Goal: Task Accomplishment & Management: Manage account settings

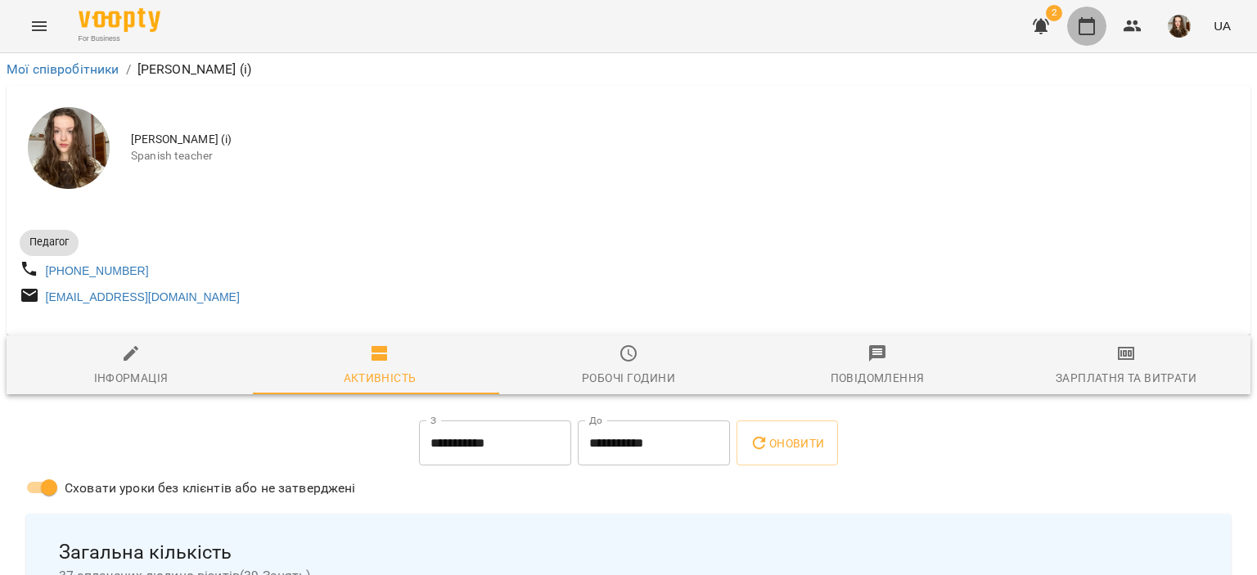
click at [1094, 33] on icon "button" at bounding box center [1087, 26] width 20 height 20
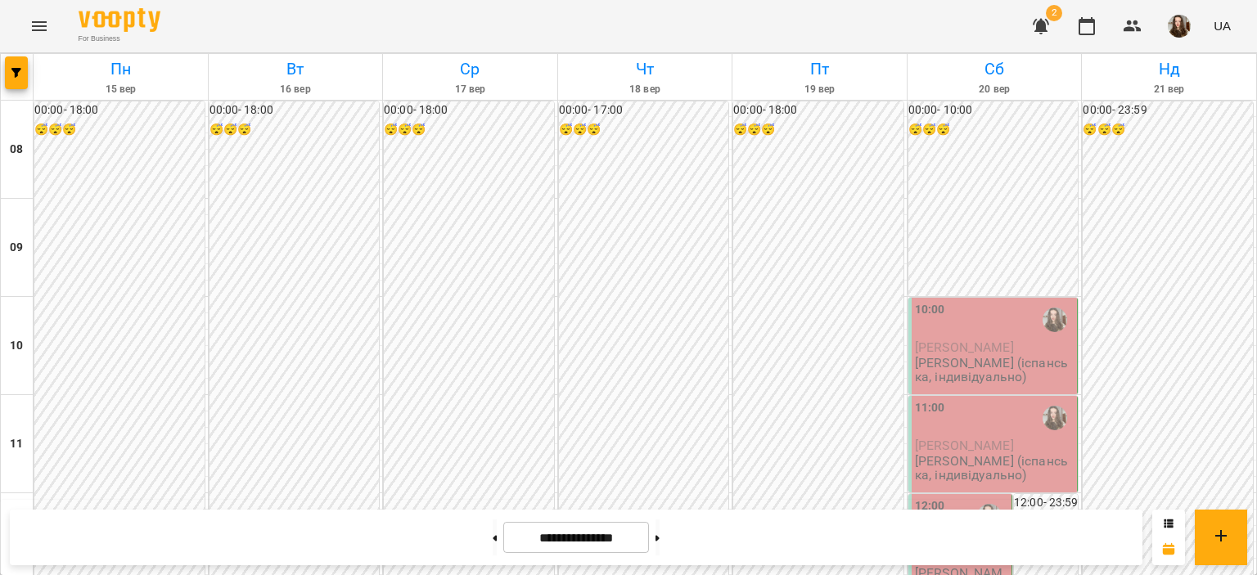
scroll to position [918, 0]
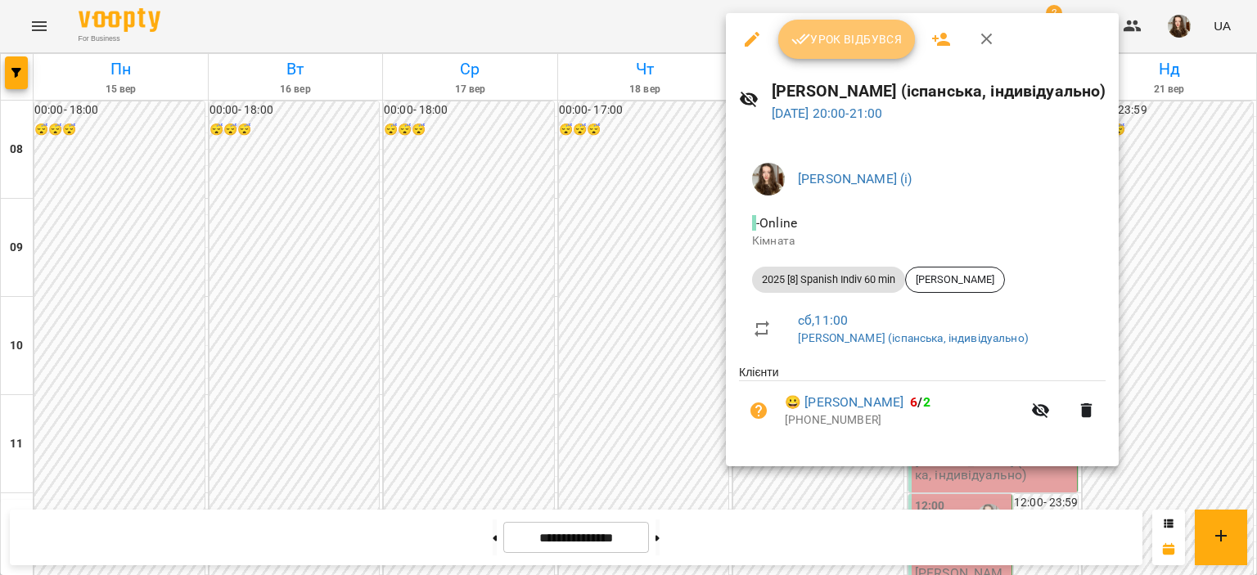
click at [859, 50] on button "Урок відбувся" at bounding box center [847, 39] width 138 height 39
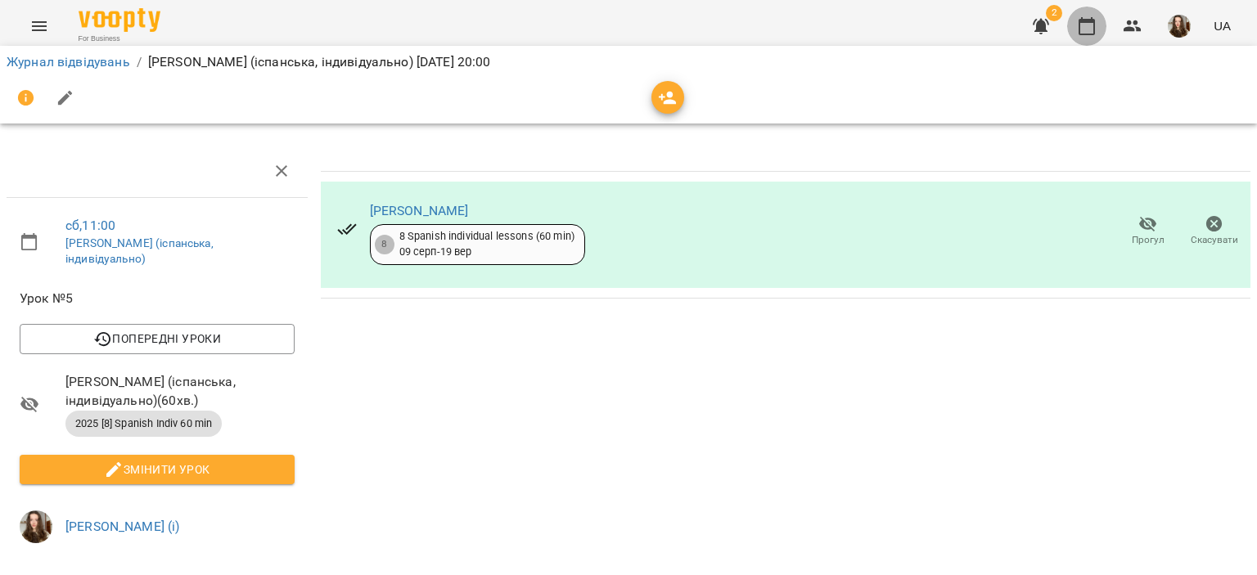
click at [1078, 35] on button "button" at bounding box center [1086, 26] width 39 height 39
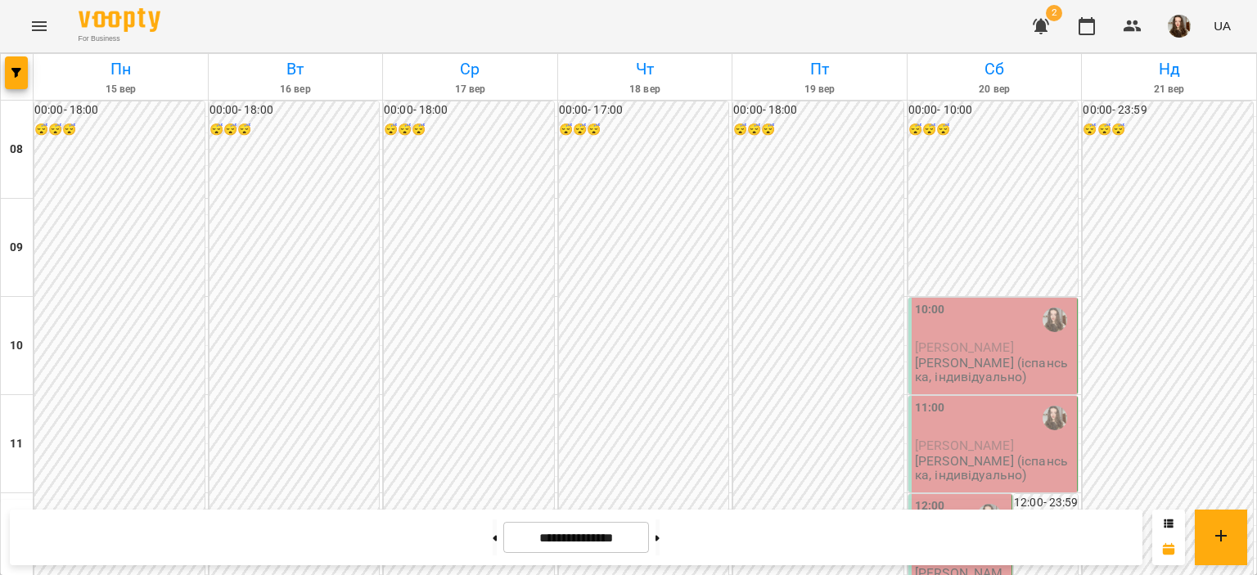
scroll to position [817, 0]
